Goal: Task Accomplishment & Management: Use online tool/utility

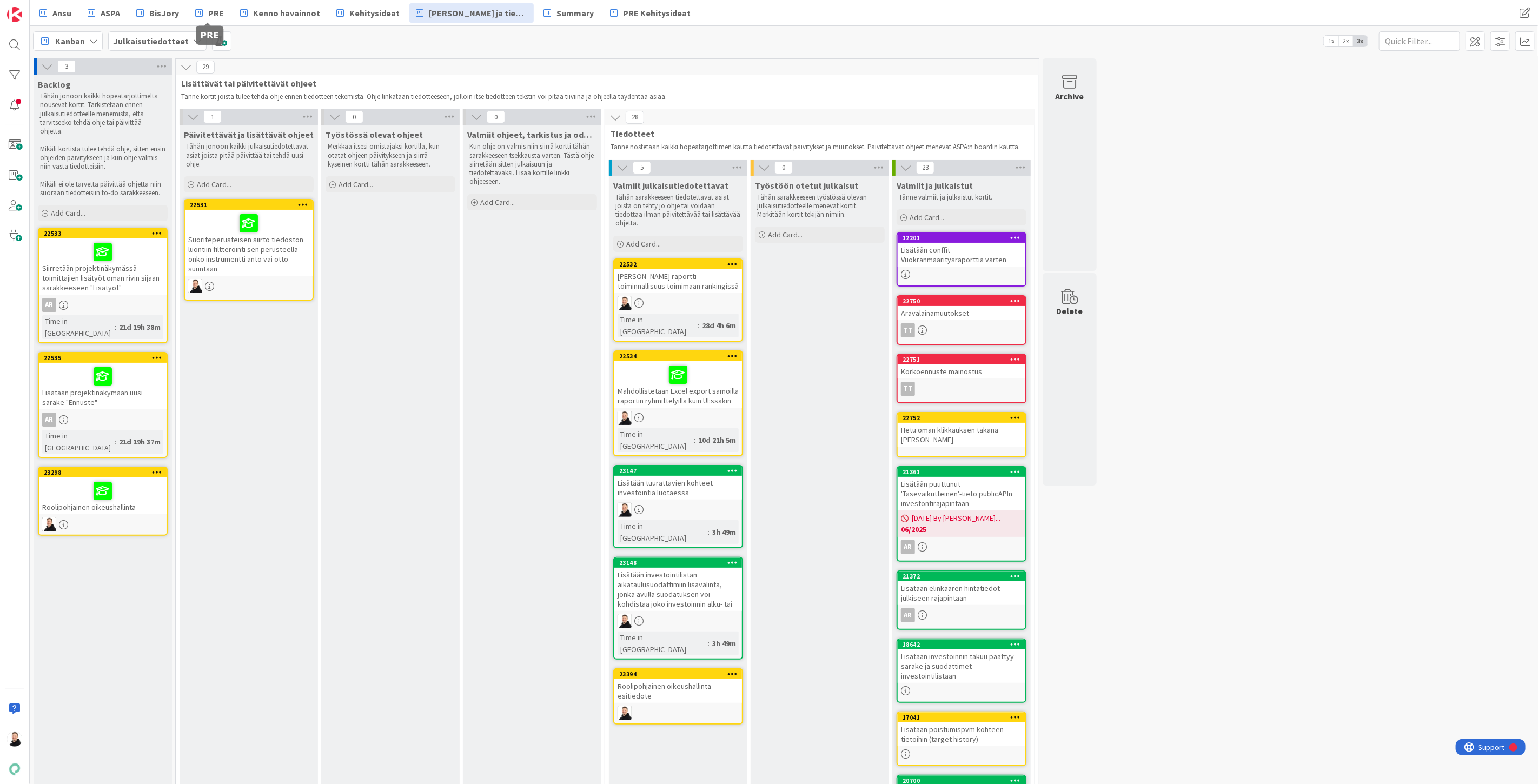
scroll to position [59, 0]
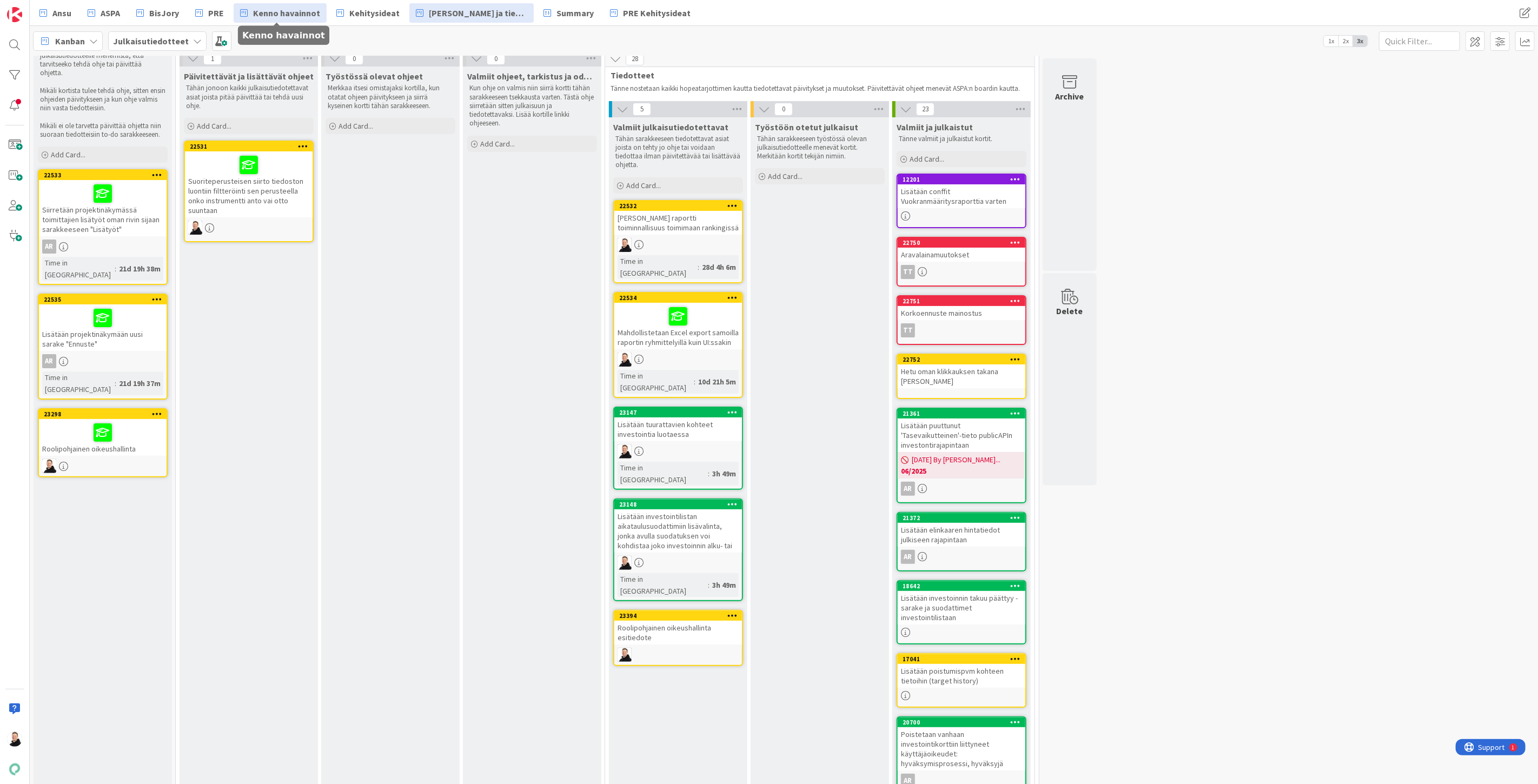
click at [282, 12] on span "Kenno havainnot" at bounding box center [286, 13] width 67 height 13
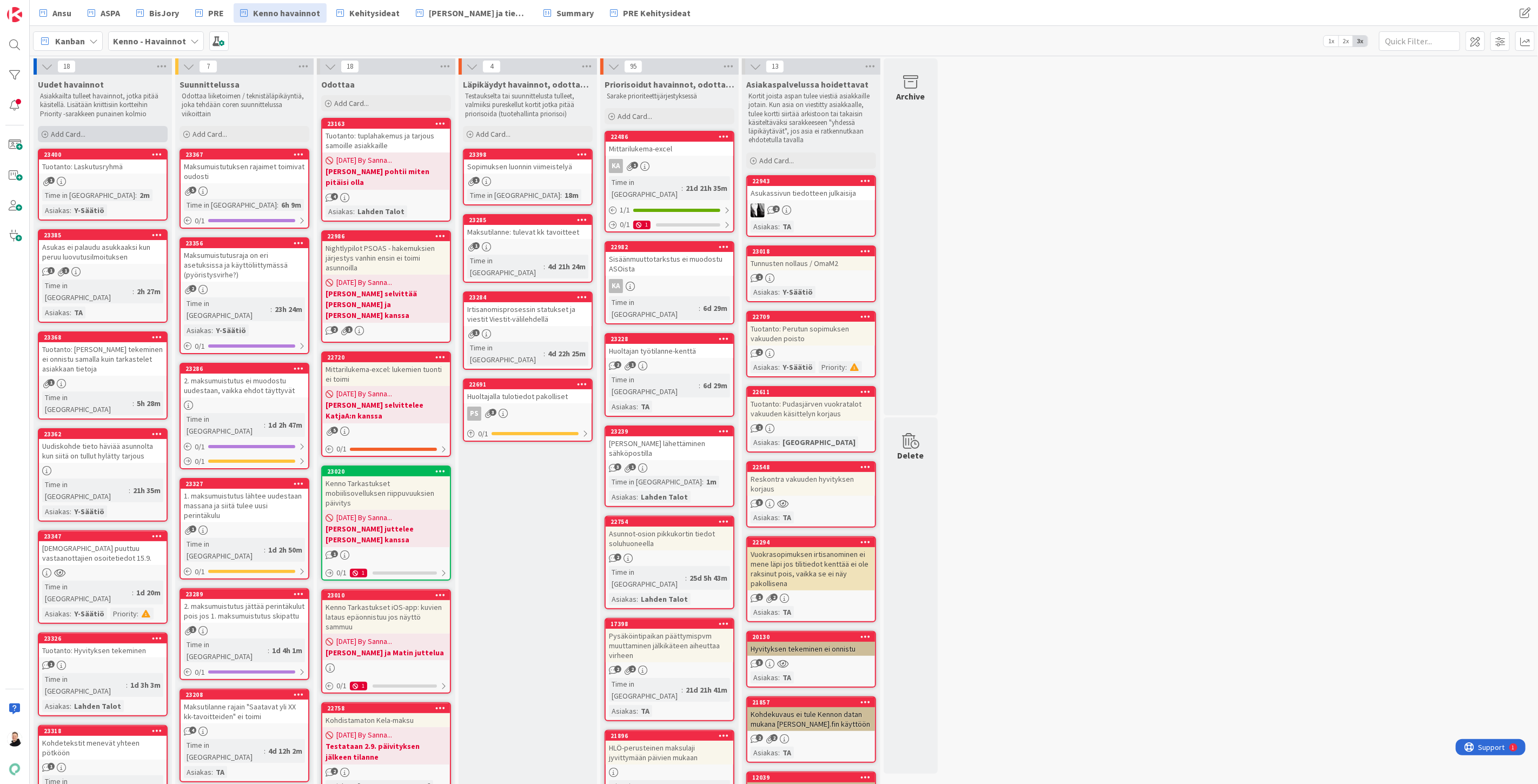
click at [63, 131] on span "Add Card..." at bounding box center [68, 135] width 34 height 10
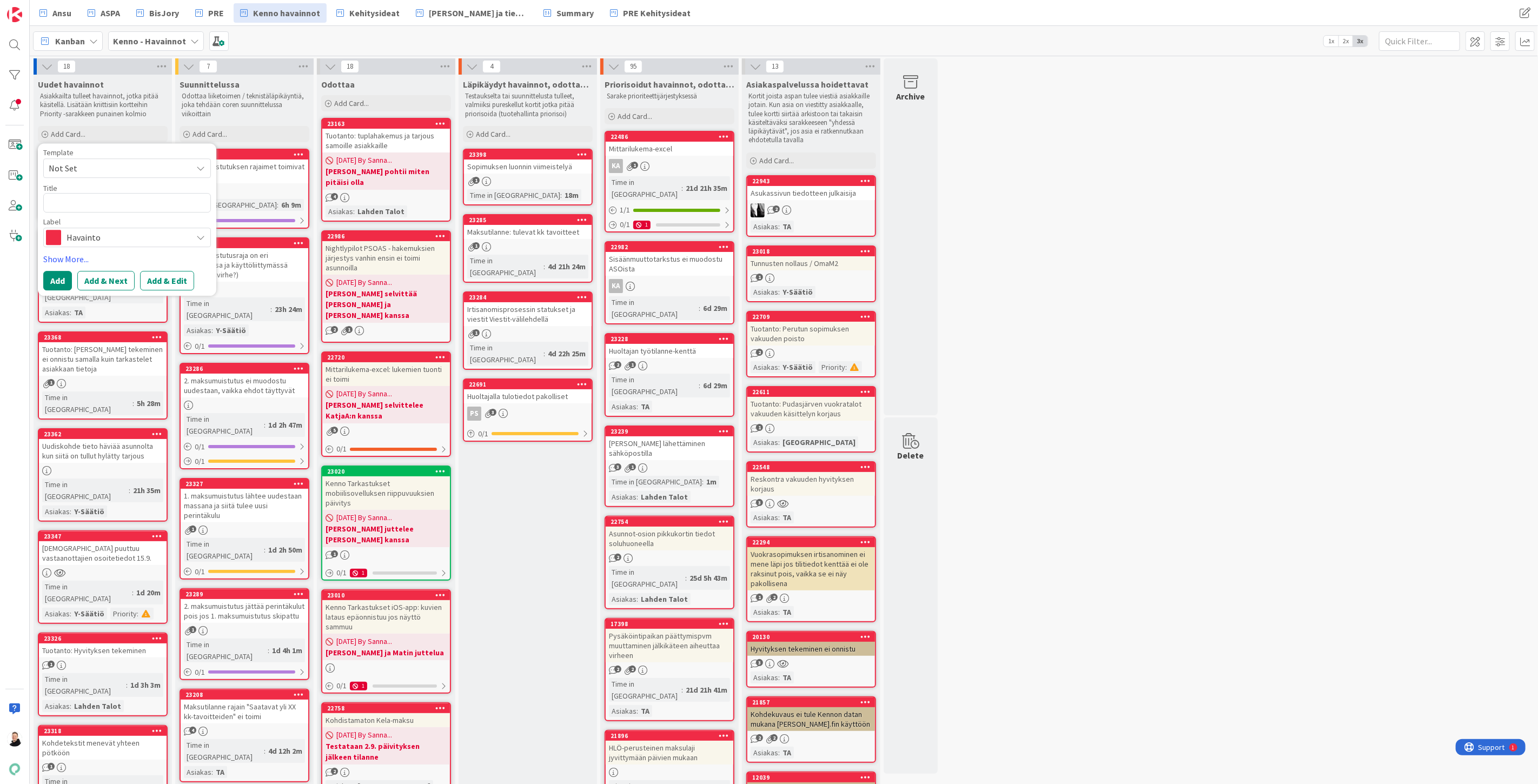
click at [102, 206] on textarea at bounding box center [127, 203] width 168 height 19
click at [167, 281] on button "Add & Edit" at bounding box center [168, 280] width 54 height 19
click at [65, 208] on textarea at bounding box center [127, 203] width 168 height 19
paste textarea "Sopijaosapuoli kadonnut sopimukselta"
type textarea "x"
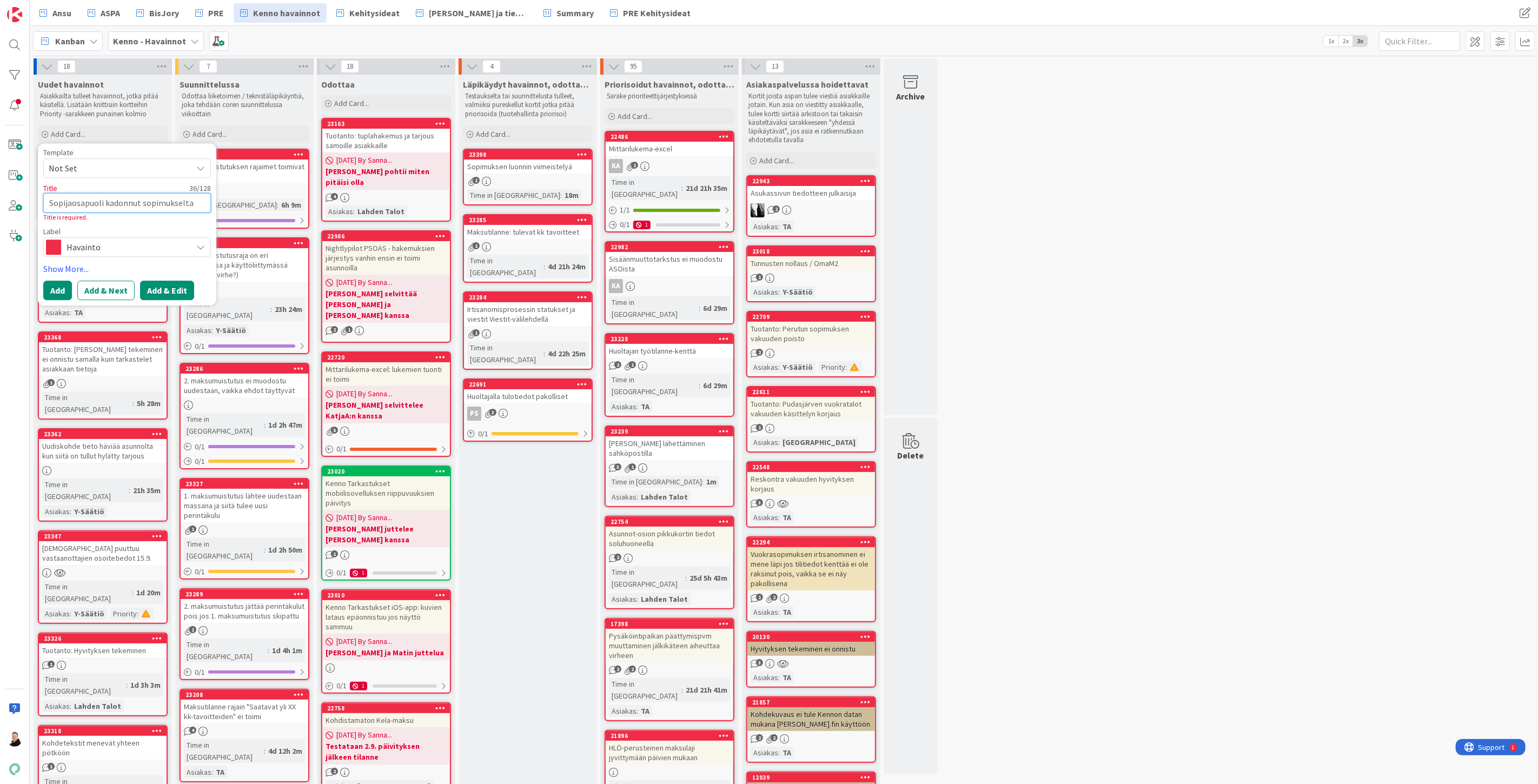
type textarea "Sopijaosapuoli kadonnut sopimukselta"
click at [158, 289] on button "Add & Edit" at bounding box center [168, 290] width 54 height 19
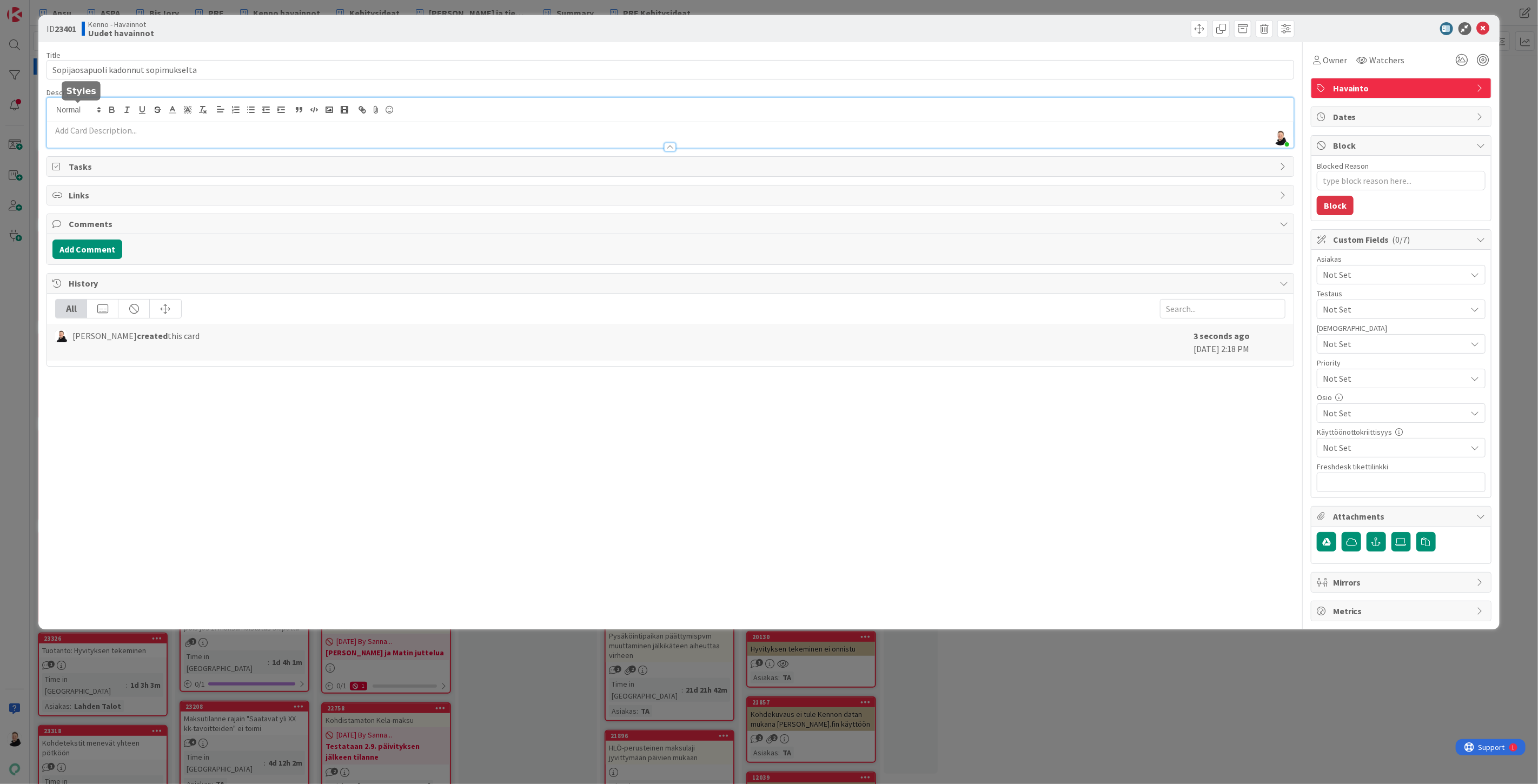
click at [79, 109] on div "[PERSON_NAME] just joined" at bounding box center [670, 122] width 1247 height 49
click at [66, 127] on p at bounding box center [670, 130] width 1236 height 12
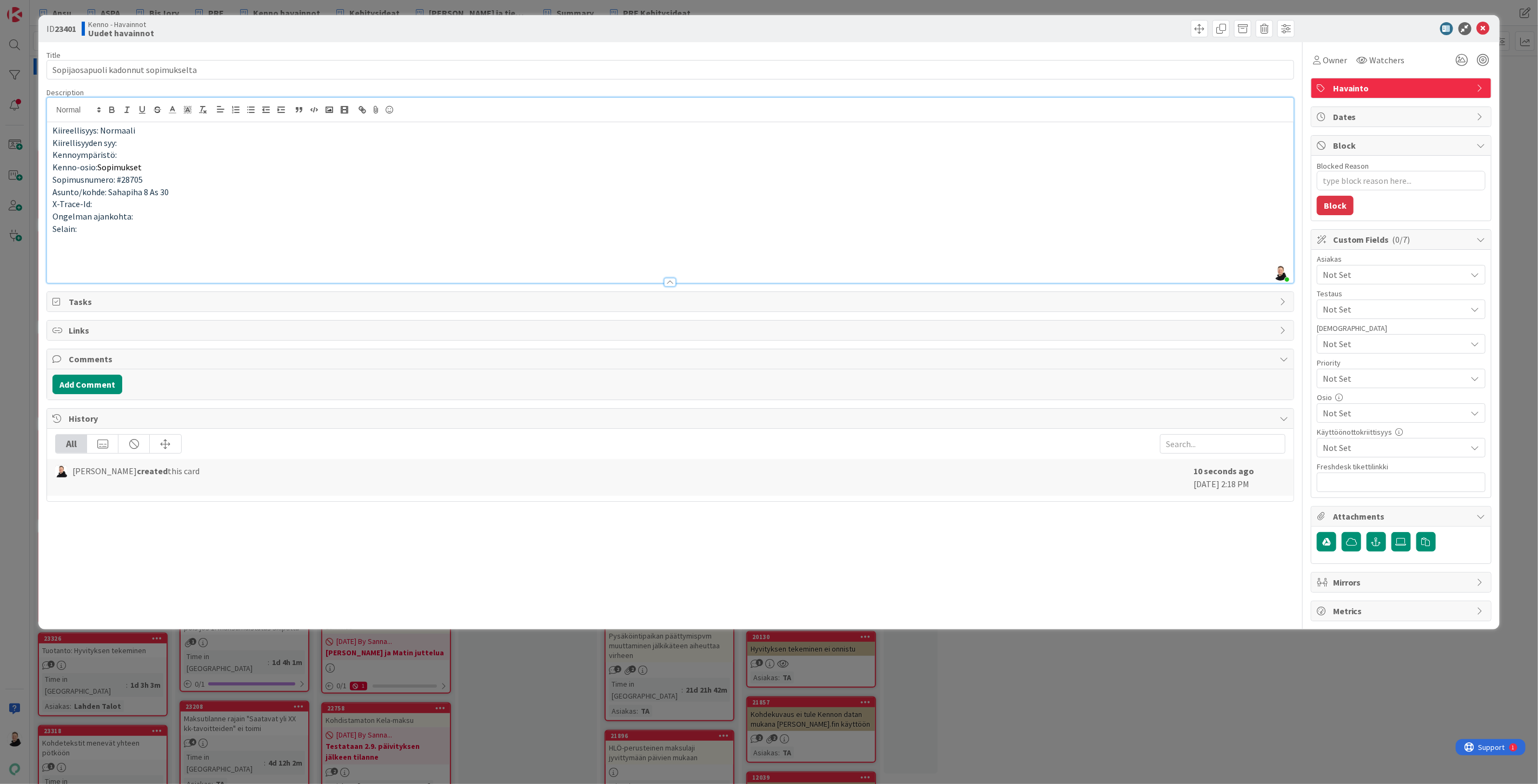
click at [55, 255] on p at bounding box center [670, 253] width 1236 height 12
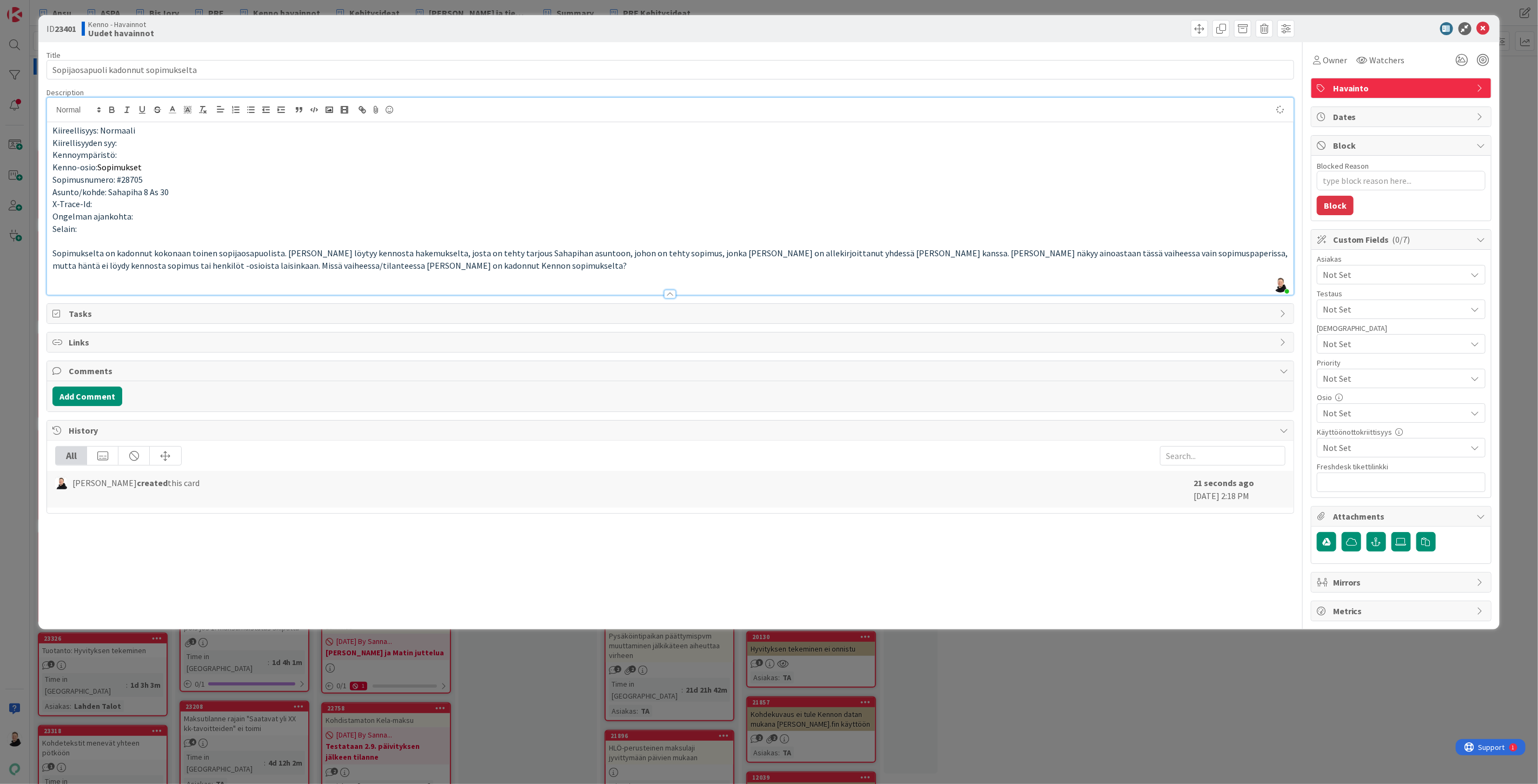
click at [307, 253] on span "Sopimukselta on kadonnut kokonaan toinen sopijaosapuolista. [PERSON_NAME] löyty…" at bounding box center [670, 259] width 1237 height 23
type textarea "x"
click at [709, 251] on span "Sopimukselta on kadonnut kokonaan toinen sopijaosapuolista. Henkilö löytyy kenn…" at bounding box center [666, 259] width 1227 height 23
click at [856, 254] on span "Sopimukselta on kadonnut kokonaan toinen sopijaosapuolista. Henkilö löytyy kenn…" at bounding box center [664, 259] width 1225 height 23
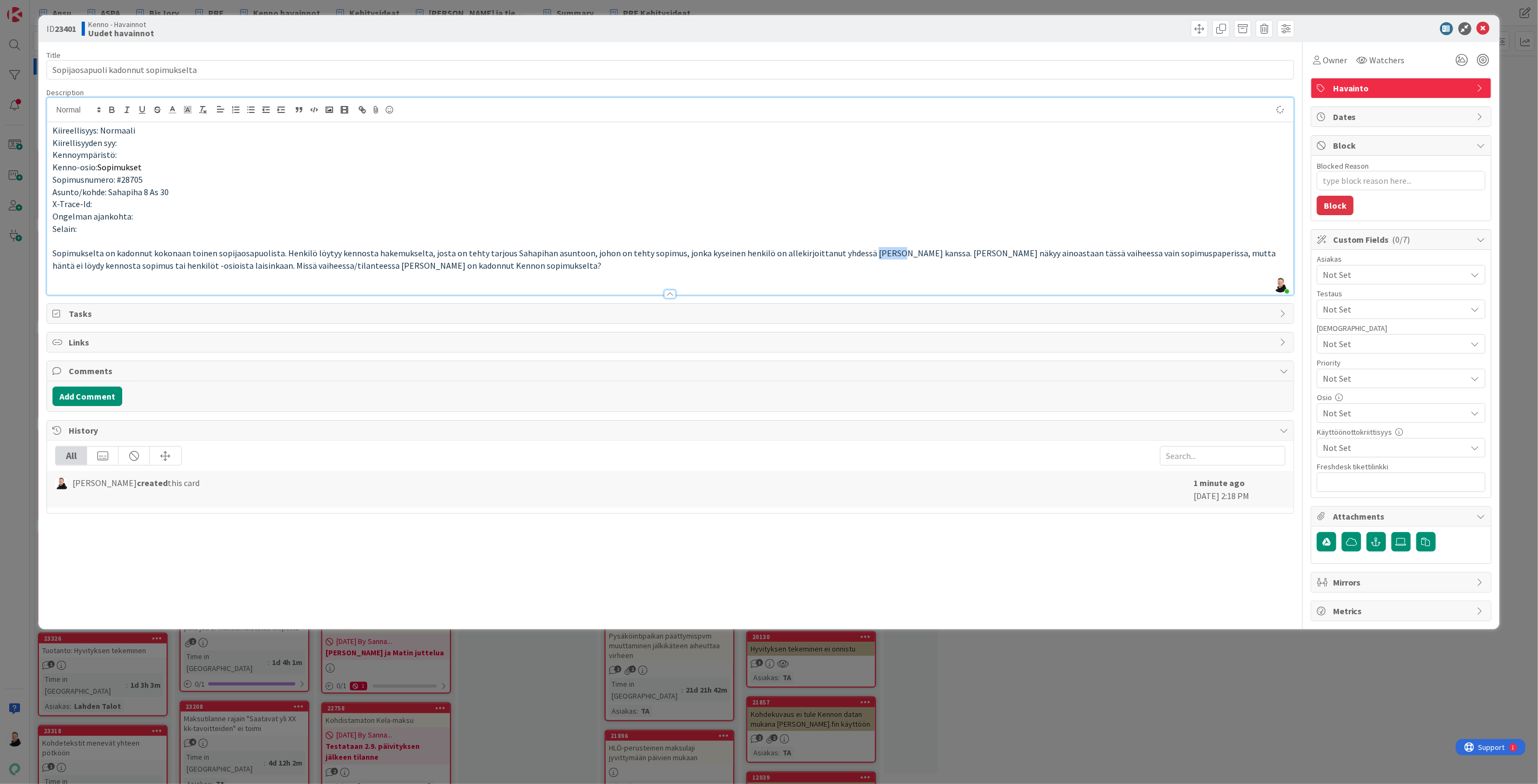
click at [856, 254] on span "Sopimukselta on kadonnut kokonaan toinen sopijaosapuolista. Henkilö löytyy kenn…" at bounding box center [664, 259] width 1225 height 23
click at [952, 256] on span "Sopimukselta on kadonnut kokonaan toinen sopijaosapuolista. Henkilö löytyy kenn…" at bounding box center [664, 259] width 1225 height 23
click at [953, 256] on span "Sopimukselta on kadonnut kokonaan toinen sopijaosapuolista. Henkilö löytyy kenn…" at bounding box center [664, 259] width 1225 height 23
click at [345, 264] on span "Sopimukselta on kadonnut kokonaan toinen sopijaosapuolista. Henkilö löytyy kenn…" at bounding box center [664, 259] width 1225 height 23
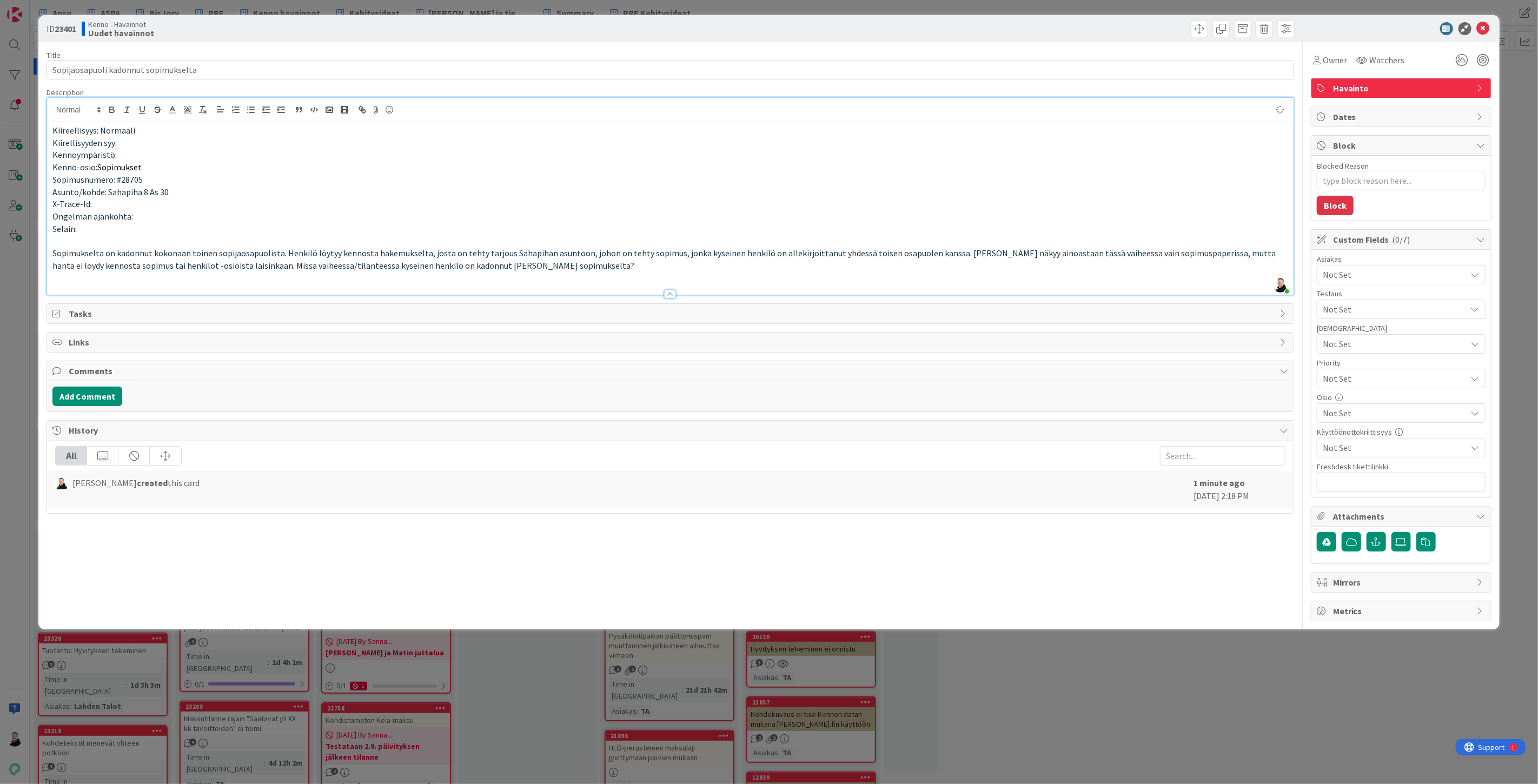
click at [539, 260] on p "Sopimukselta on kadonnut kokonaan toinen sopijaosapuolista. Henkilö löytyy kenn…" at bounding box center [670, 259] width 1236 height 24
click at [532, 265] on p "Sopimukselta on kadonnut kokonaan toinen sopijaosapuolista. Henkilö löytyy kenn…" at bounding box center [670, 259] width 1236 height 24
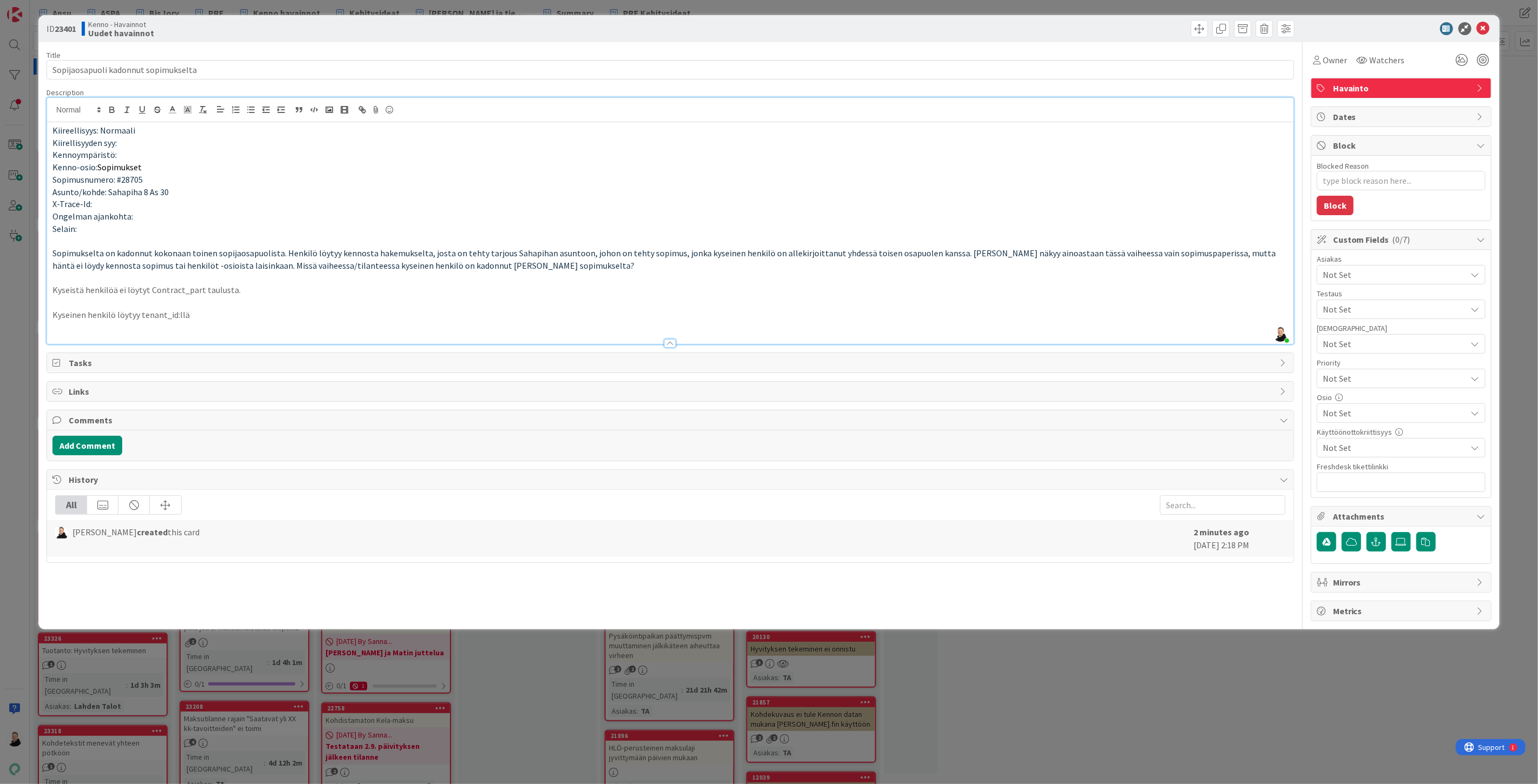
click at [207, 317] on p "Kyseinen henkilö löytyy tenant_id:llä" at bounding box center [670, 314] width 1236 height 12
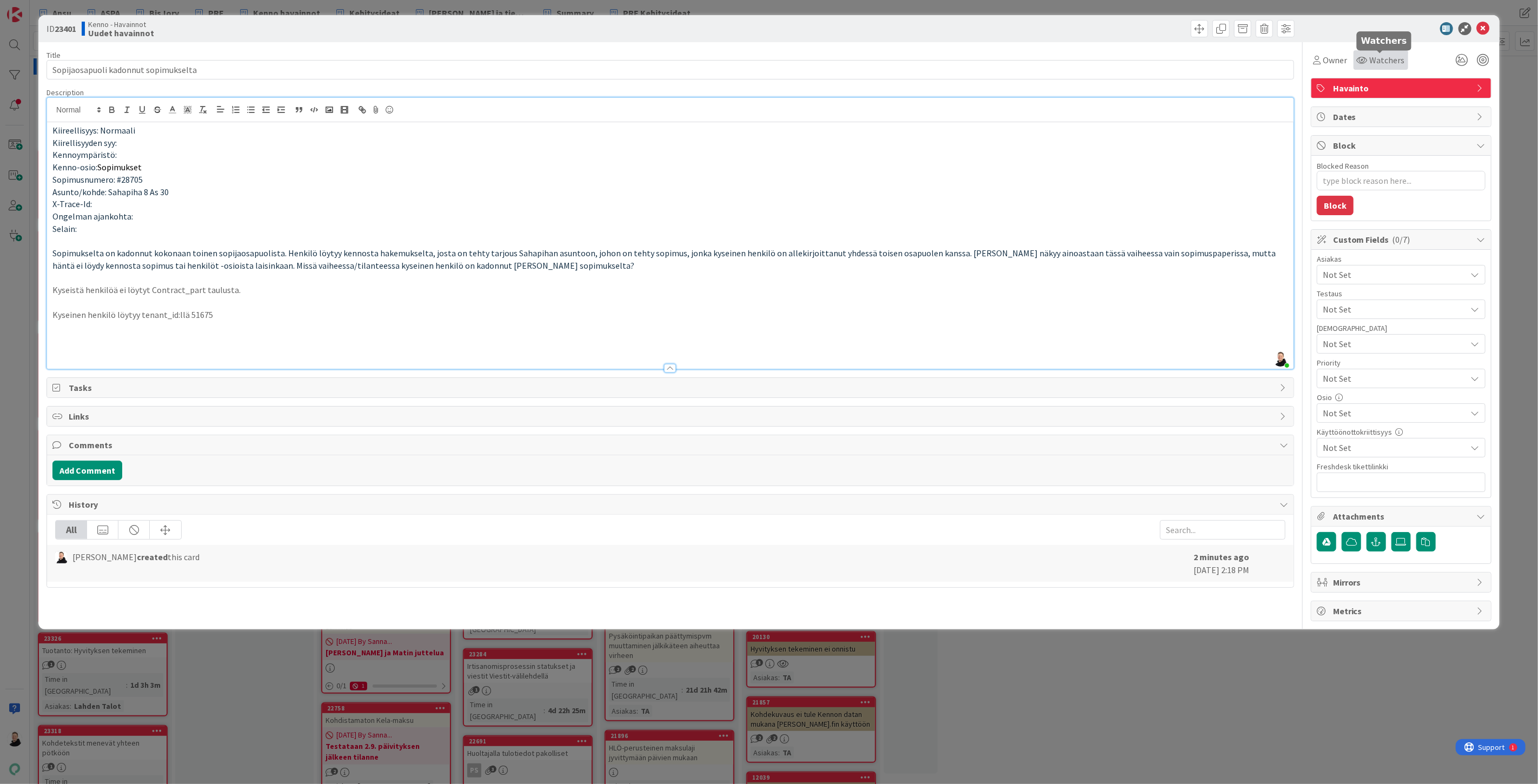
click at [1386, 60] on span "Watchers" at bounding box center [1387, 60] width 35 height 13
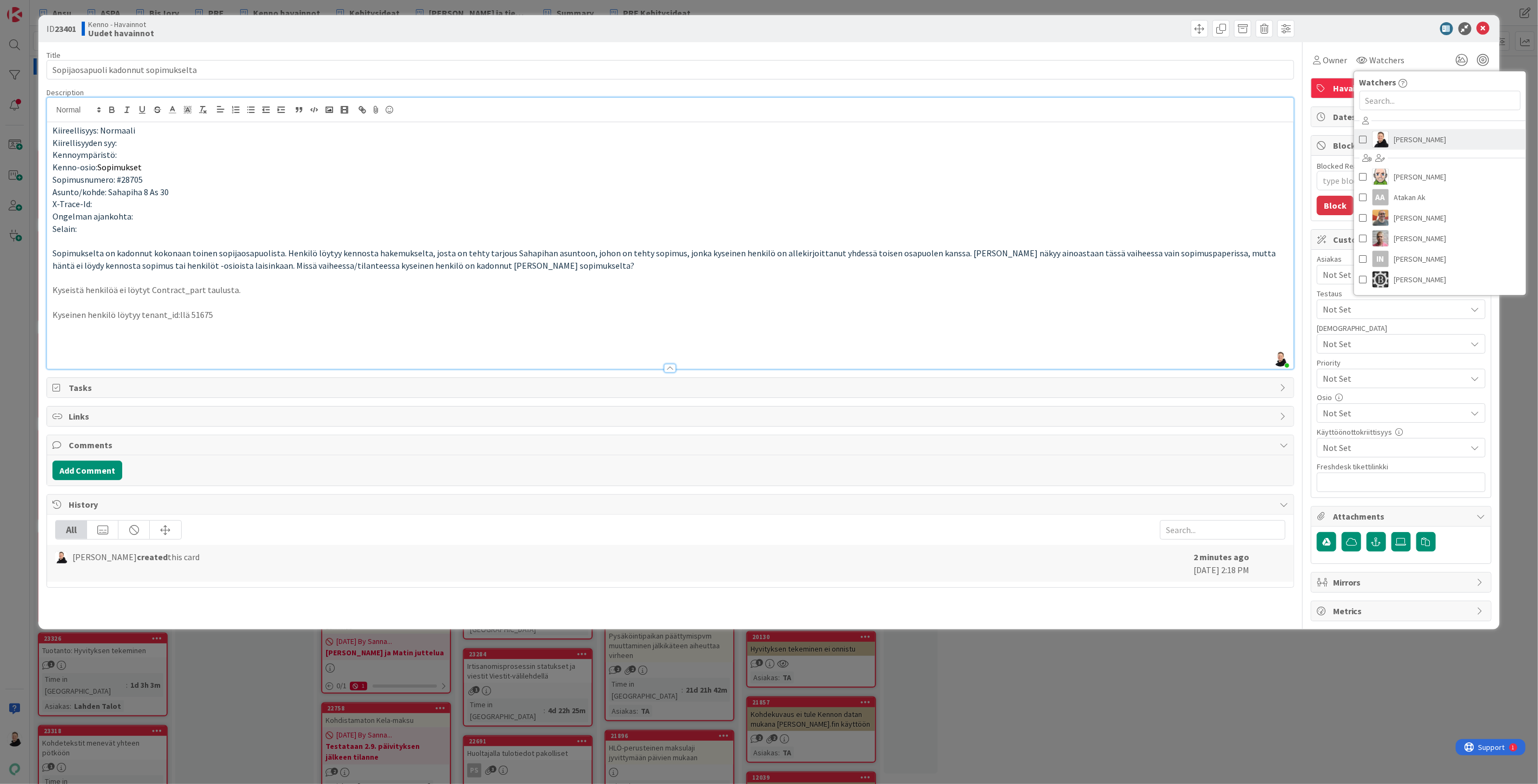
click at [1407, 140] on span "[PERSON_NAME]" at bounding box center [1420, 140] width 52 height 16
click at [1221, 153] on p "Kennoympäristö:" at bounding box center [670, 155] width 1236 height 12
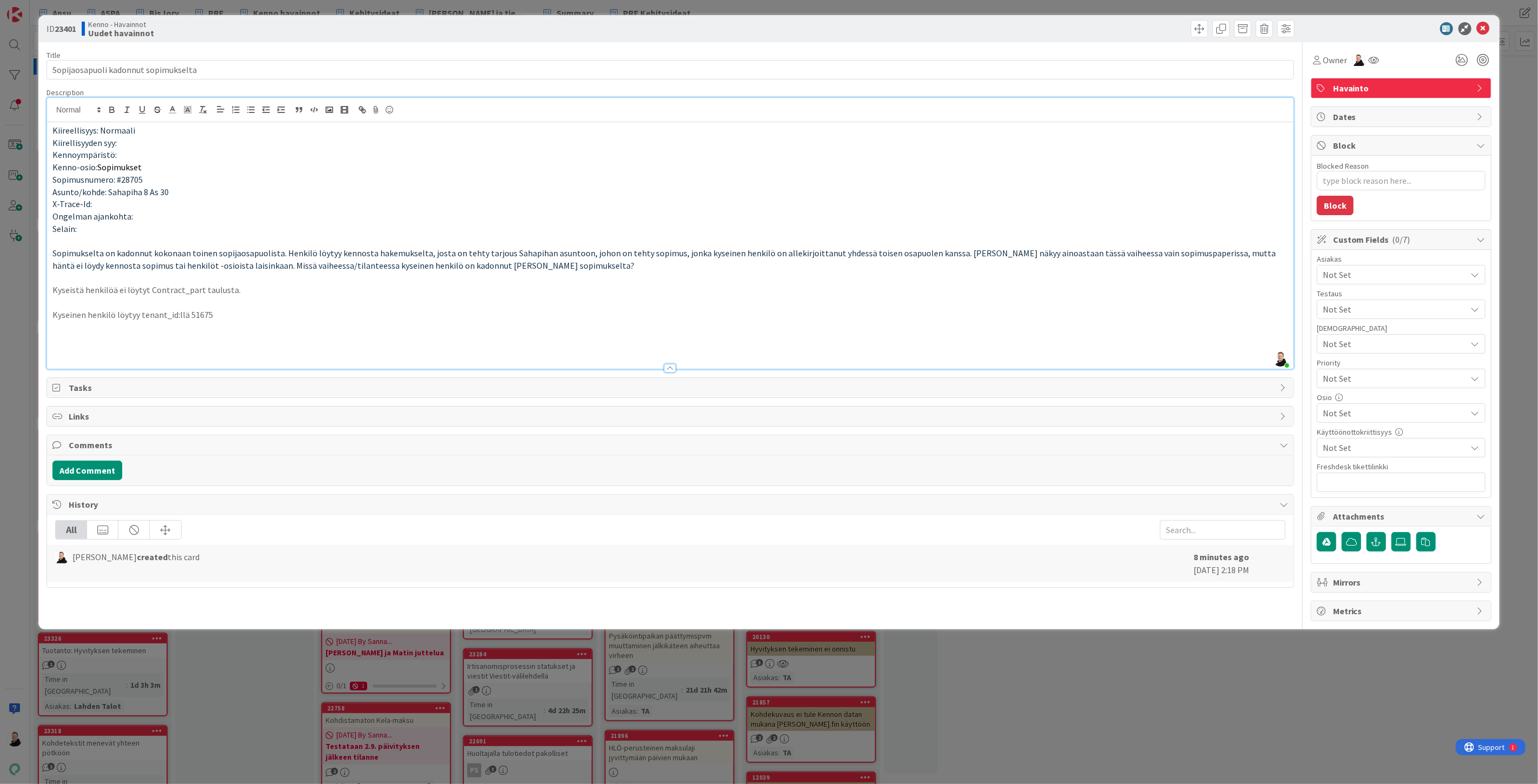
click at [1360, 280] on span "Not Set" at bounding box center [1394, 275] width 144 height 13
click at [1353, 303] on link "TA" at bounding box center [1399, 300] width 172 height 19
click at [1250, 301] on p at bounding box center [670, 302] width 1236 height 12
click at [1340, 377] on span "Not Set" at bounding box center [1391, 378] width 138 height 15
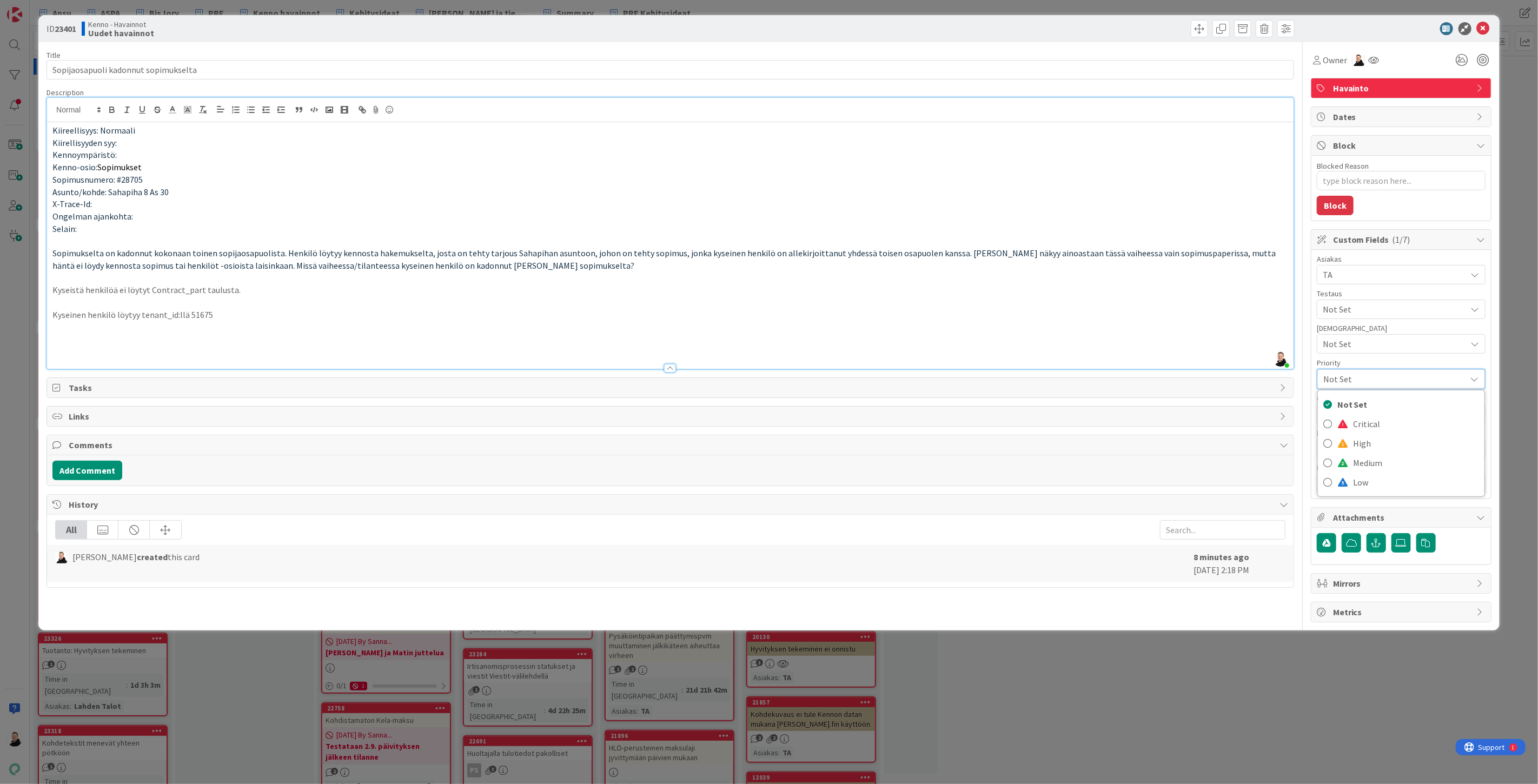
click at [1212, 337] on p at bounding box center [670, 339] width 1236 height 12
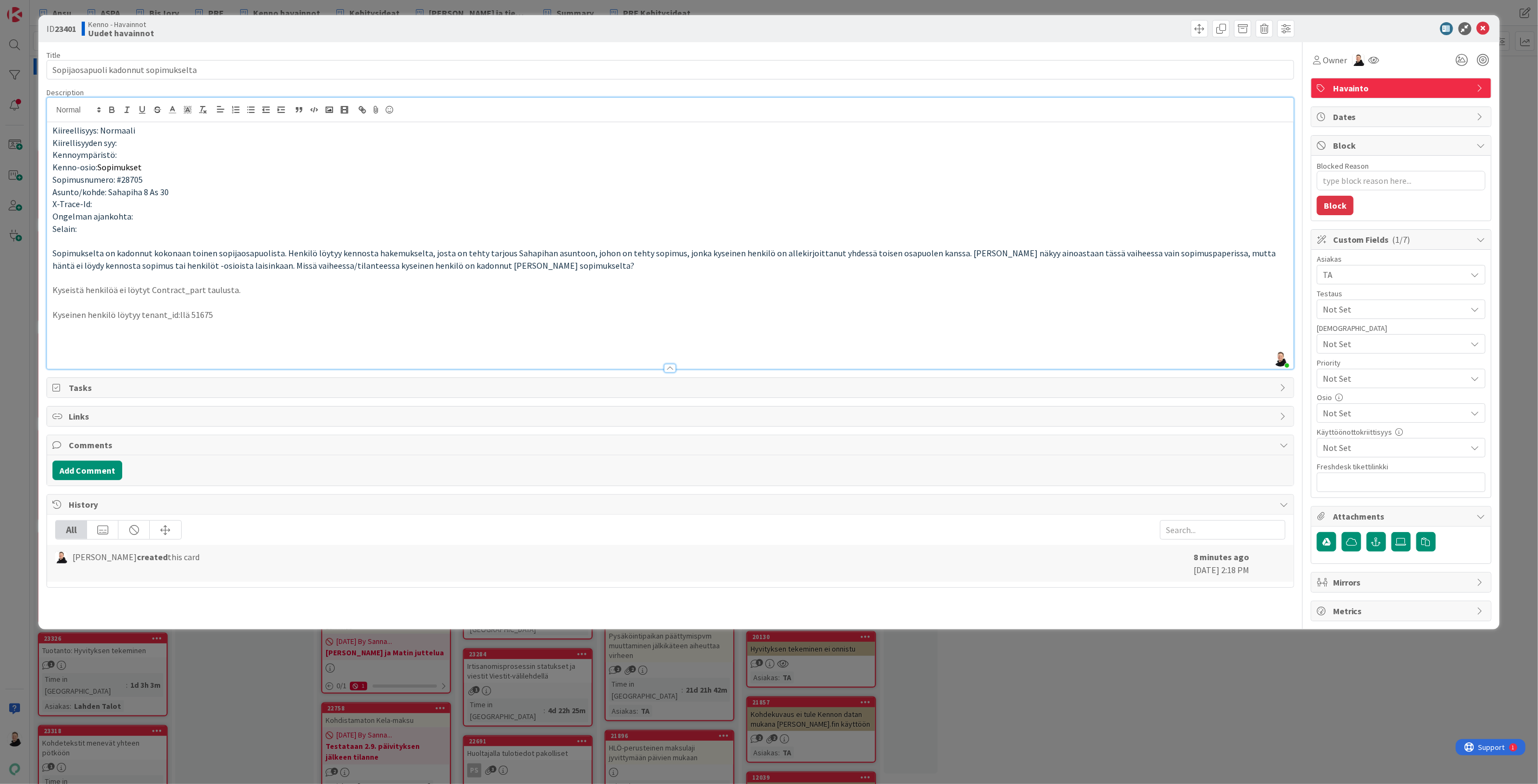
click at [1347, 419] on span "Not Set" at bounding box center [1394, 413] width 144 height 13
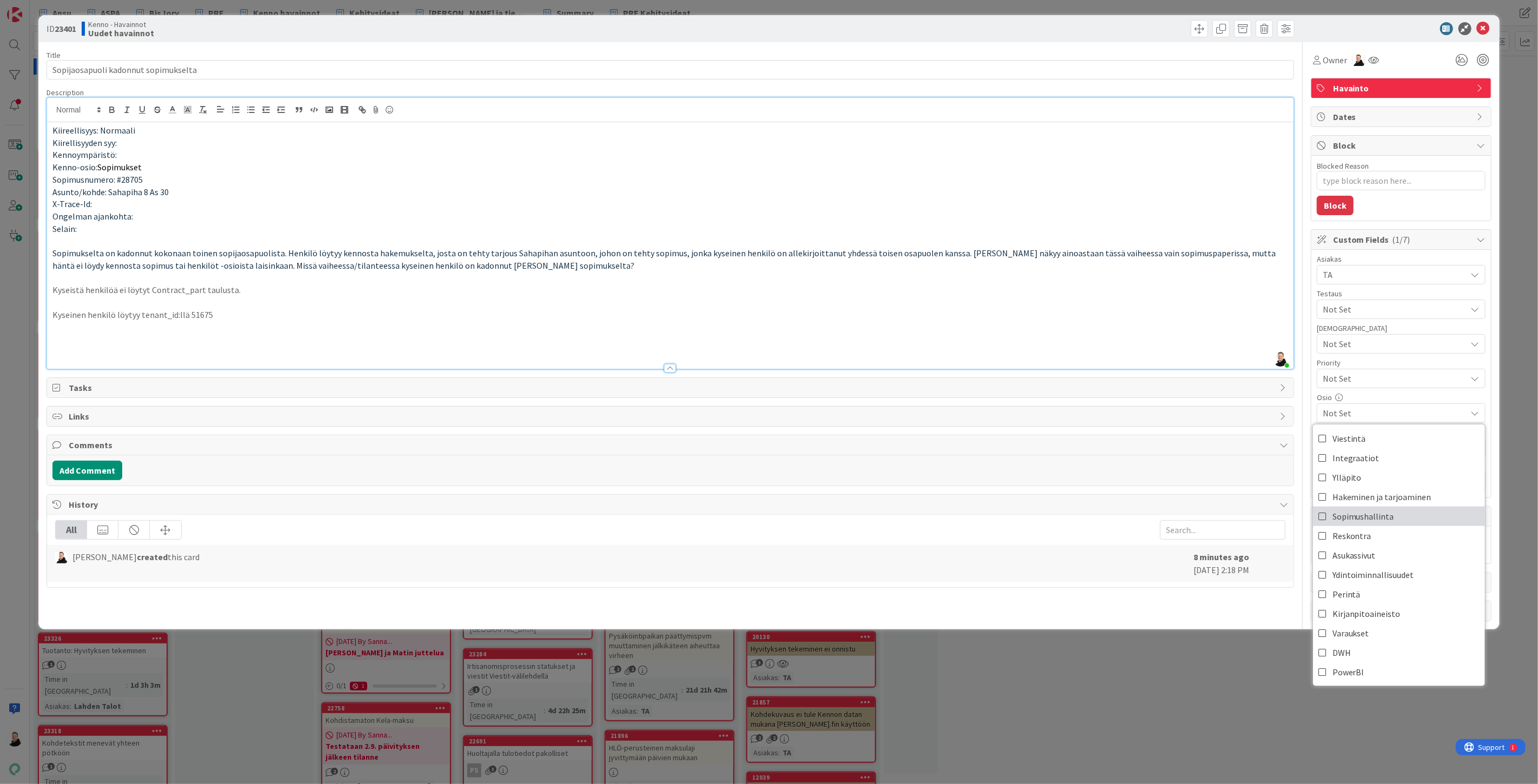
click at [1334, 521] on span "Sopimushallinta" at bounding box center [1363, 516] width 62 height 16
click at [1179, 287] on p "Kyseistä henkilöä ei löytyt Contract_part taulusta." at bounding box center [670, 290] width 1236 height 12
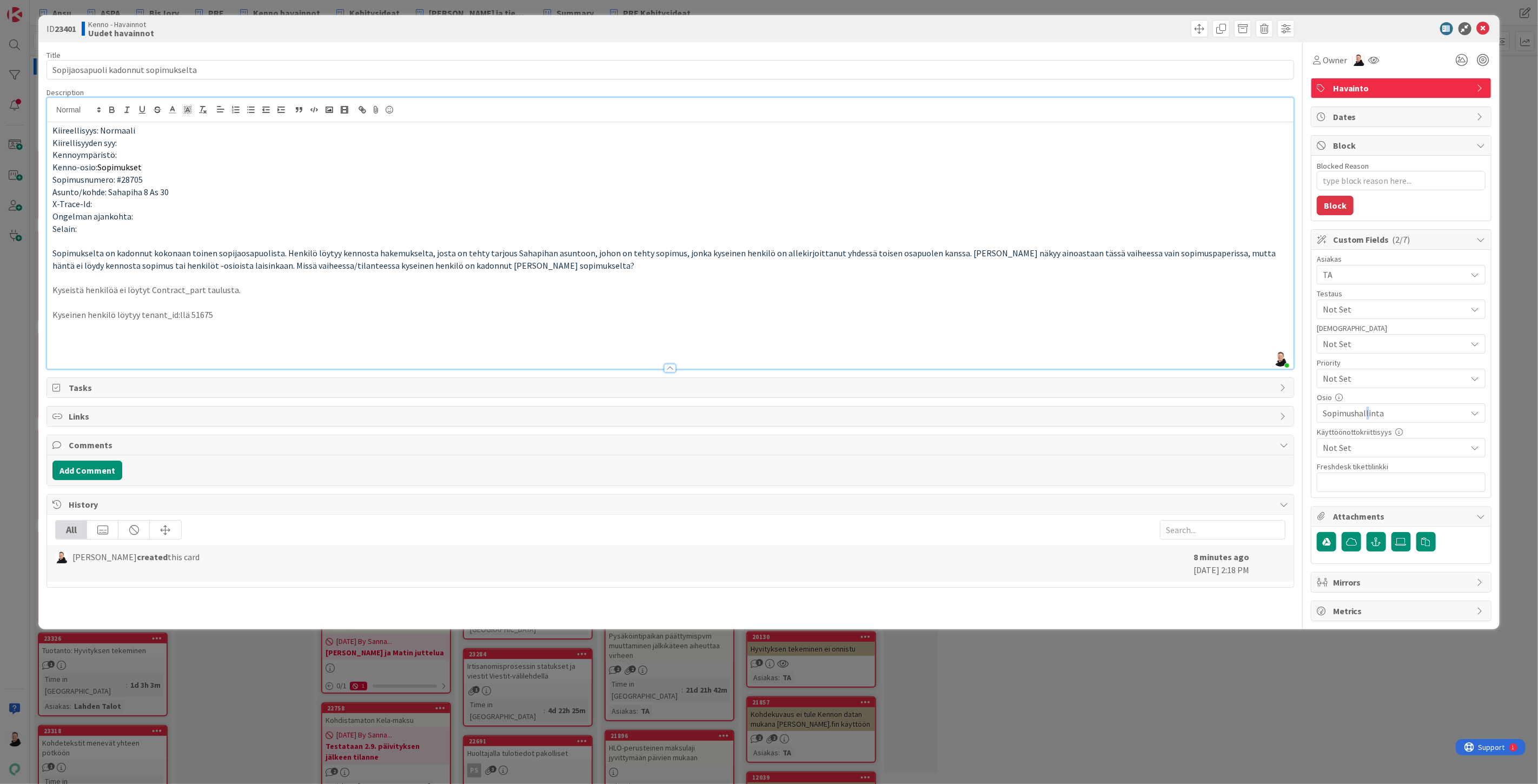
click at [1367, 418] on span "Sopimushallinta" at bounding box center [1394, 413] width 144 height 13
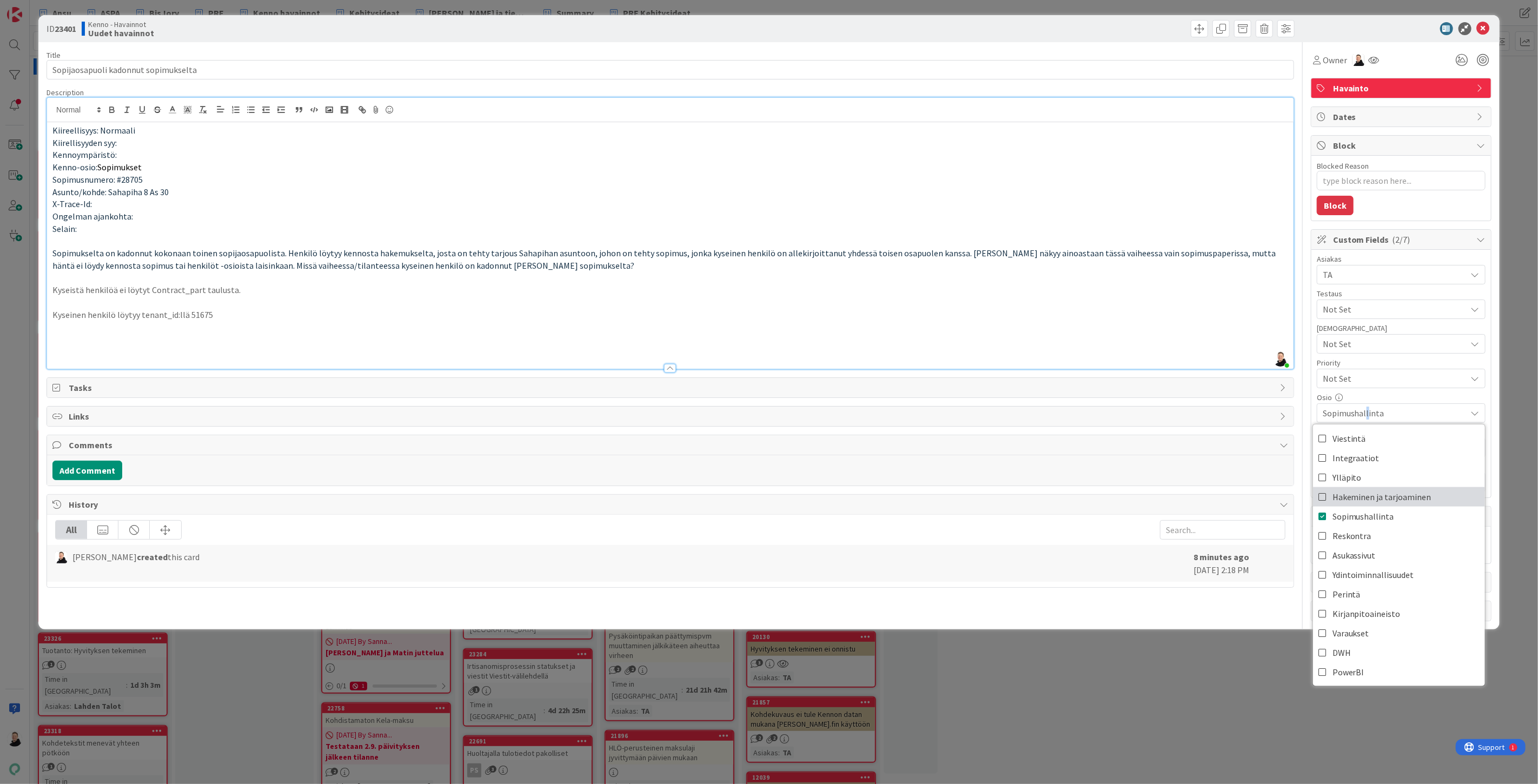
click at [1358, 495] on span "Hakeminen ja tarjoaminen" at bounding box center [1382, 497] width 99 height 16
click at [1181, 282] on p at bounding box center [670, 278] width 1236 height 12
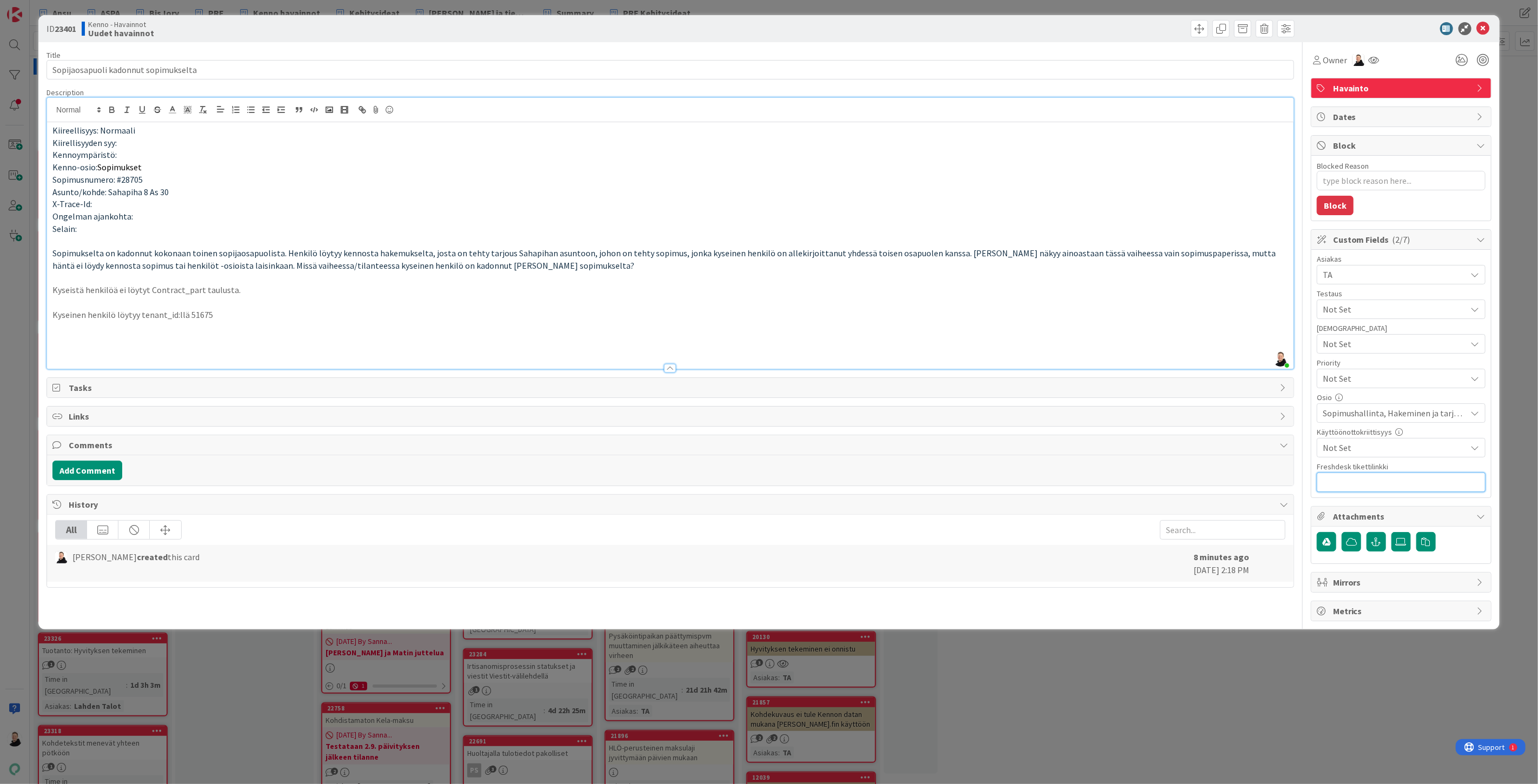
click at [1375, 478] on input "text" at bounding box center [1401, 482] width 169 height 19
type textarea "x"
click at [1348, 481] on input "text" at bounding box center [1401, 482] width 169 height 19
paste input "[URL][DOMAIN_NAME]"
type input "[URL][DOMAIN_NAME]"
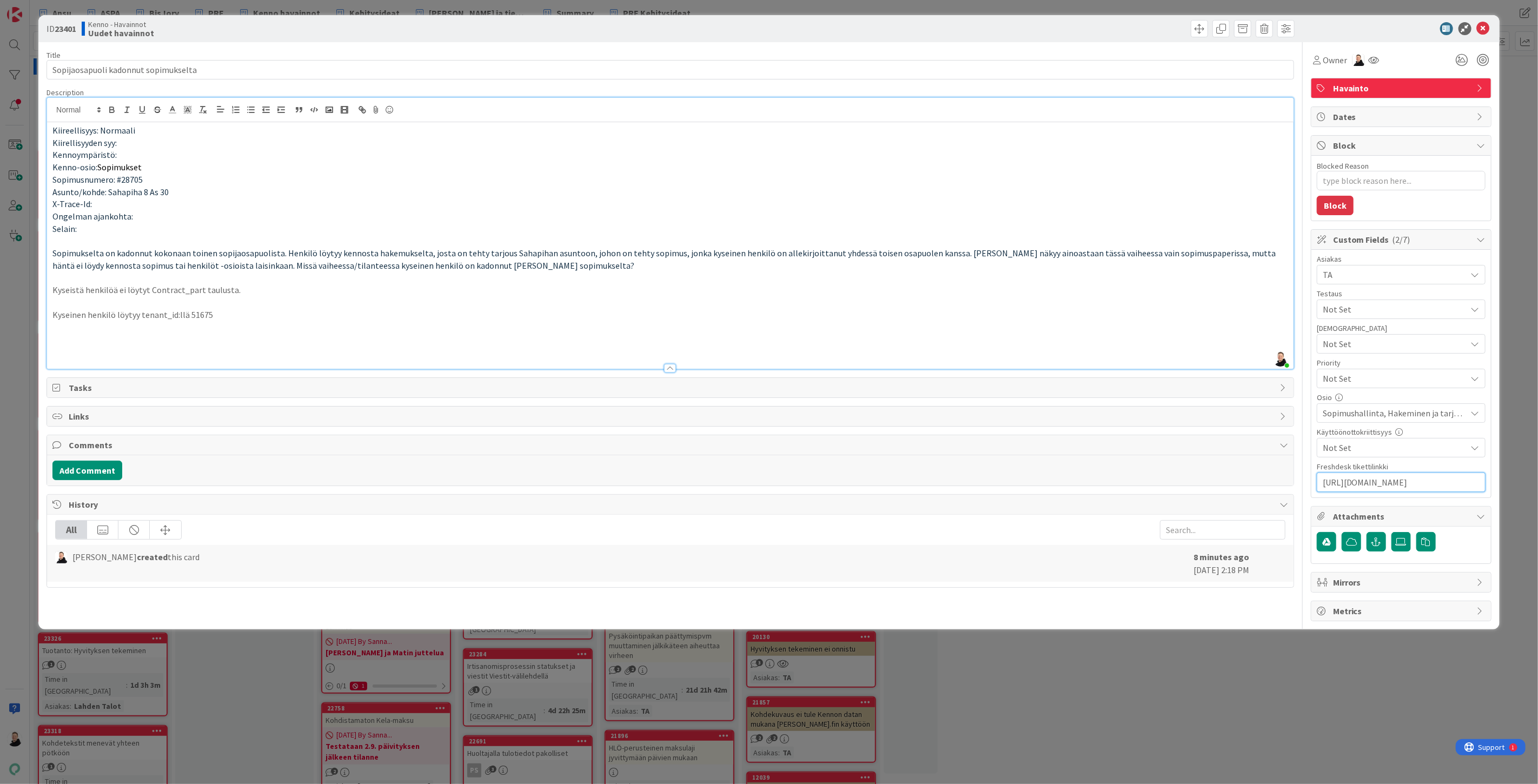
scroll to position [0, 32]
type textarea "x"
type input "[URL][DOMAIN_NAME]"
type textarea "x"
